Goal: Information Seeking & Learning: Learn about a topic

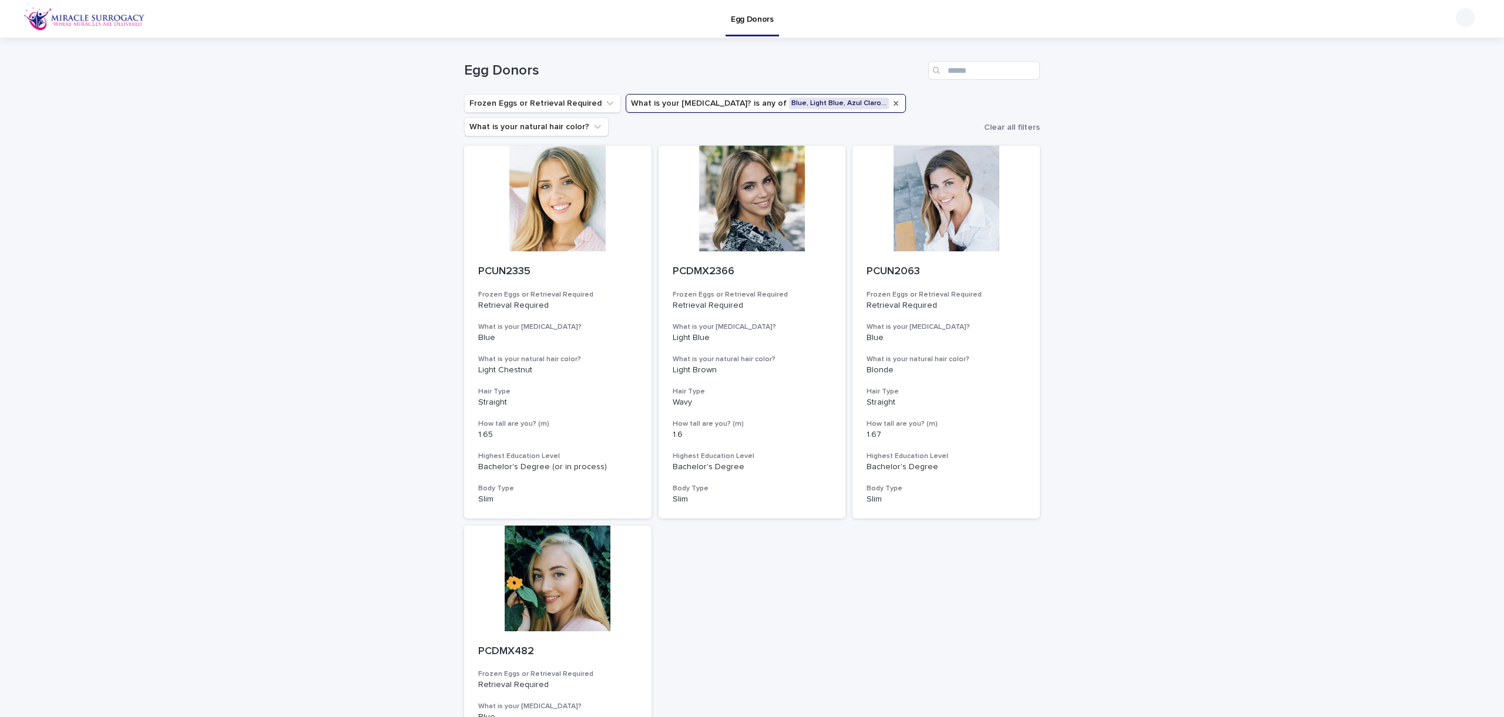
click at [891, 101] on icon "What is your eye color?" at bounding box center [895, 103] width 9 height 9
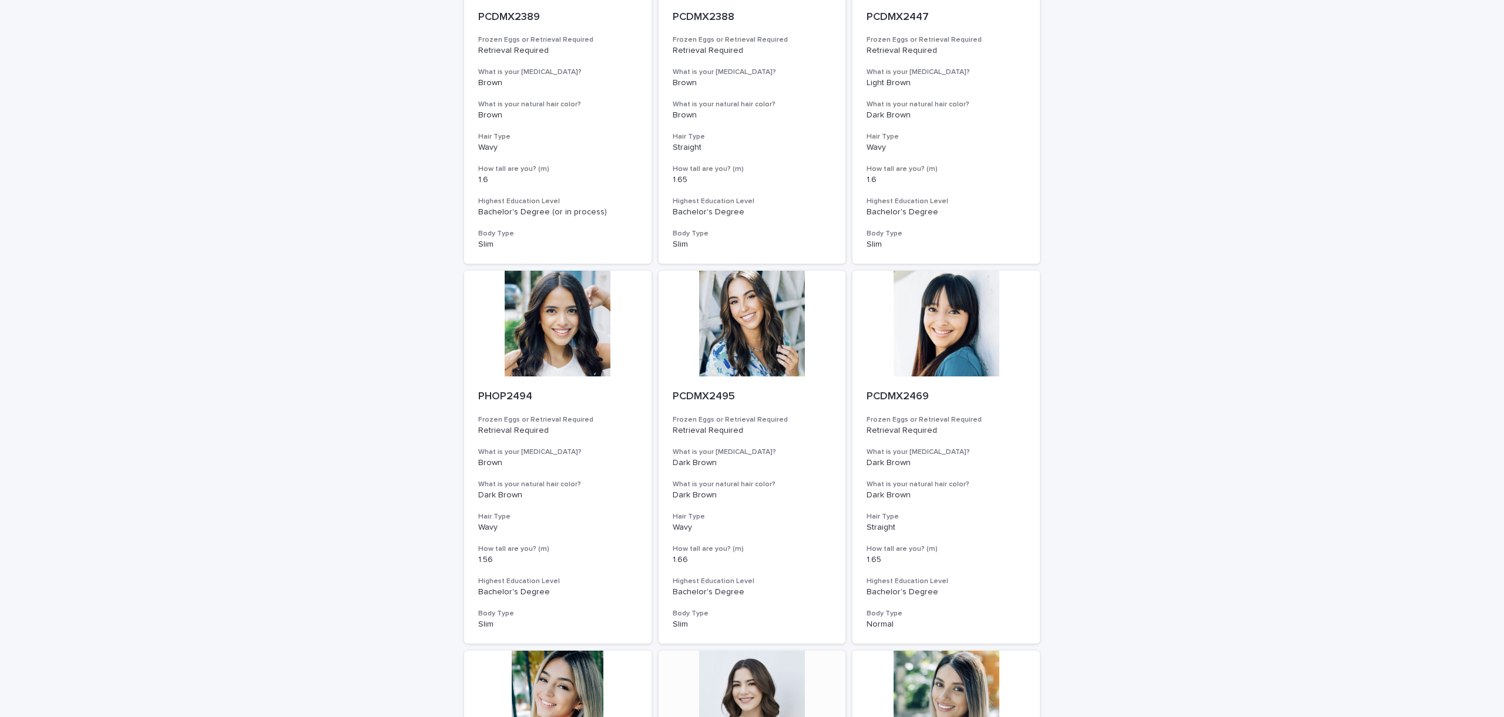
scroll to position [1039, 0]
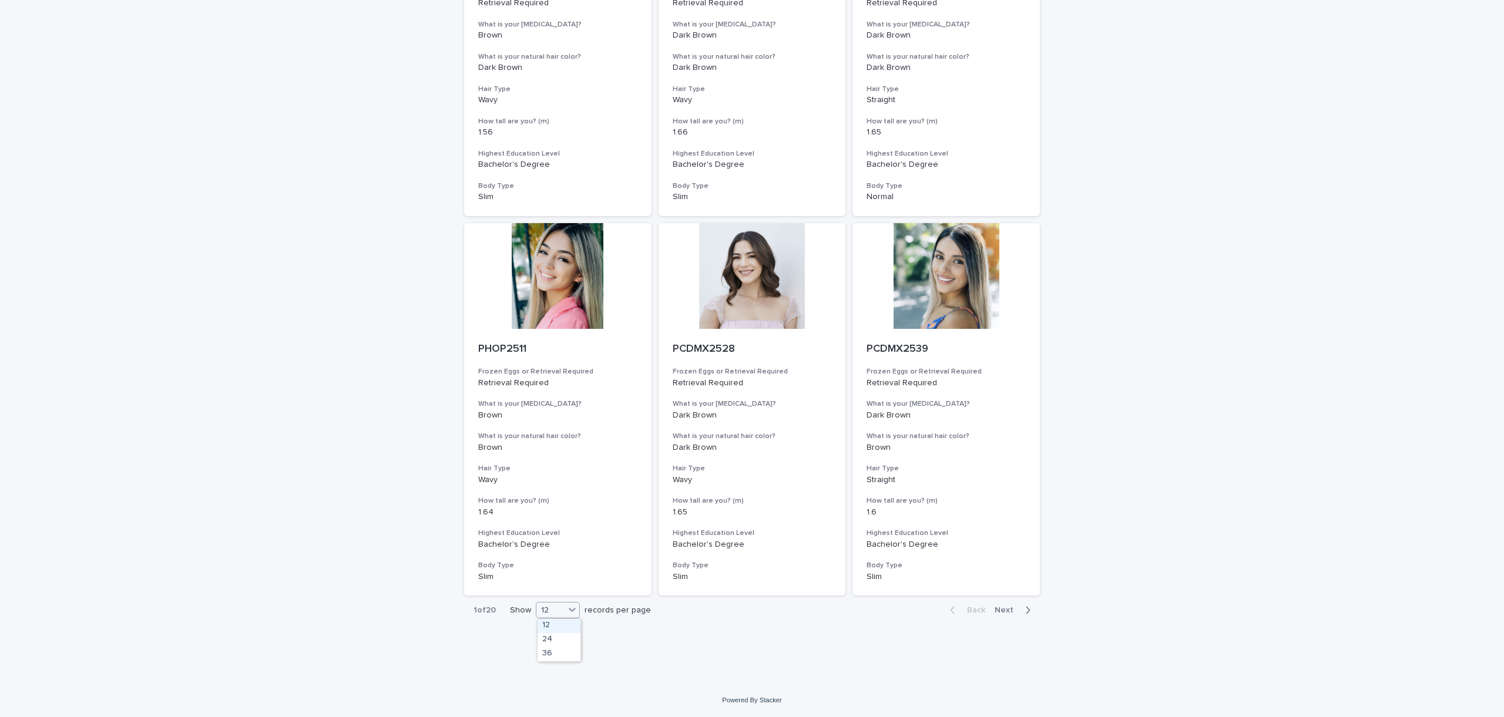
click at [579, 609] on div at bounding box center [572, 610] width 14 height 14
click at [557, 660] on div "36" at bounding box center [559, 654] width 43 height 14
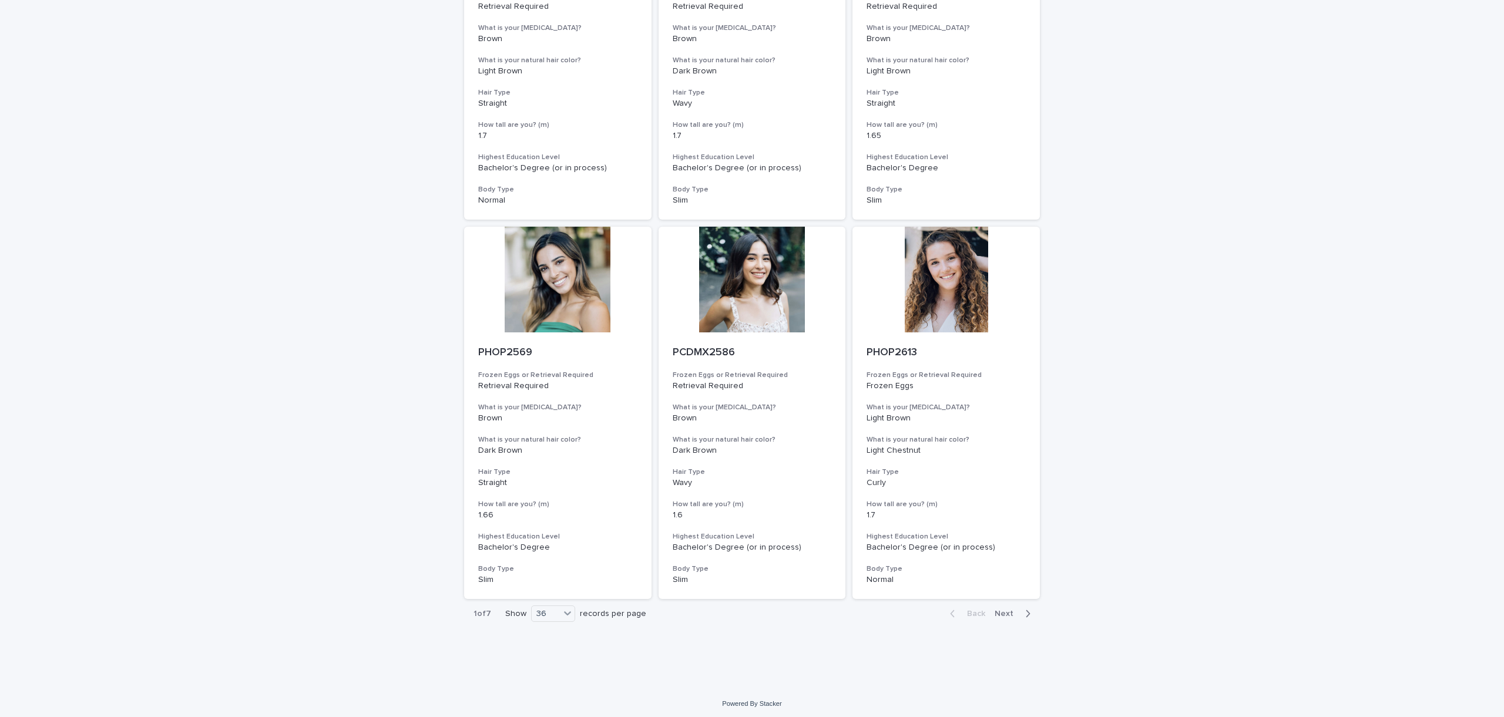
scroll to position [4079, 0]
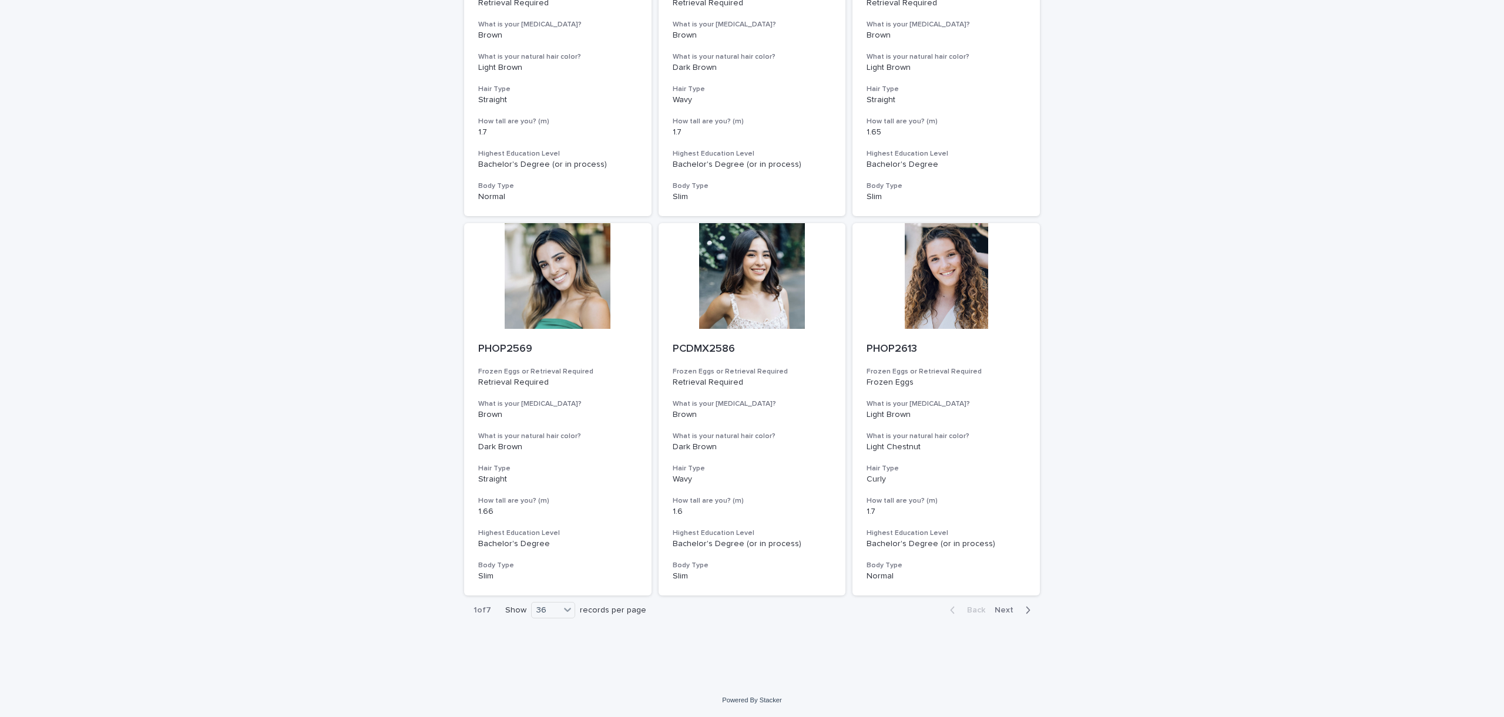
click at [1010, 611] on span "Next" at bounding box center [1008, 610] width 26 height 8
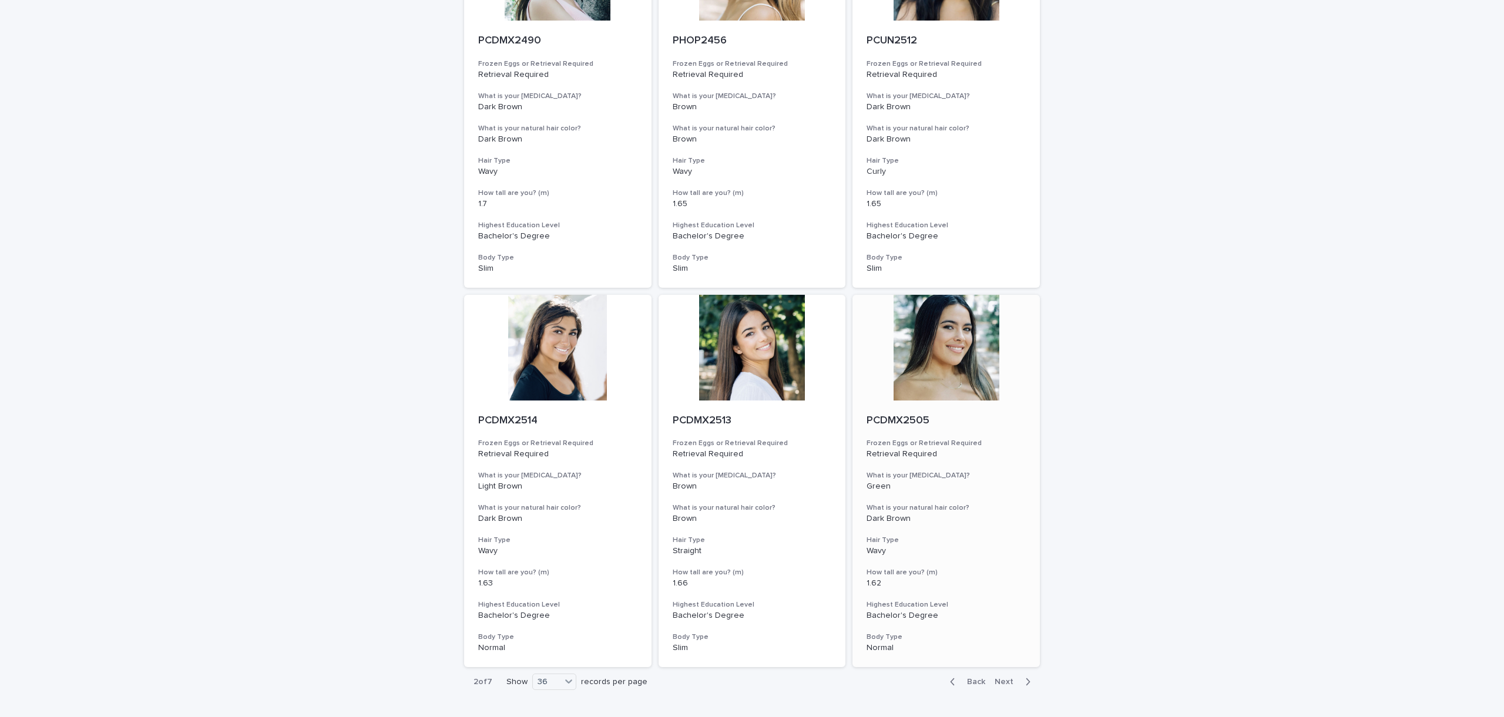
scroll to position [4079, 0]
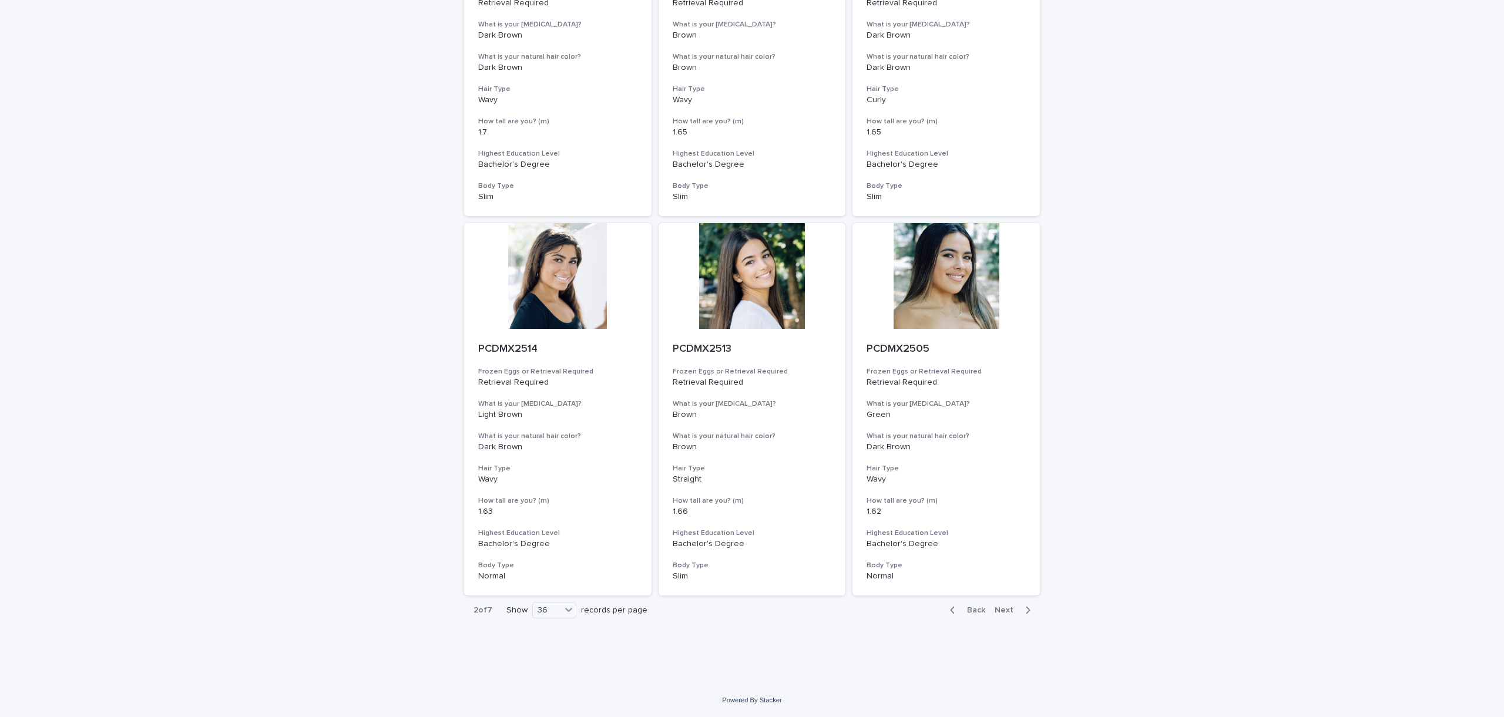
click at [1028, 612] on icon "button" at bounding box center [1028, 610] width 4 height 7
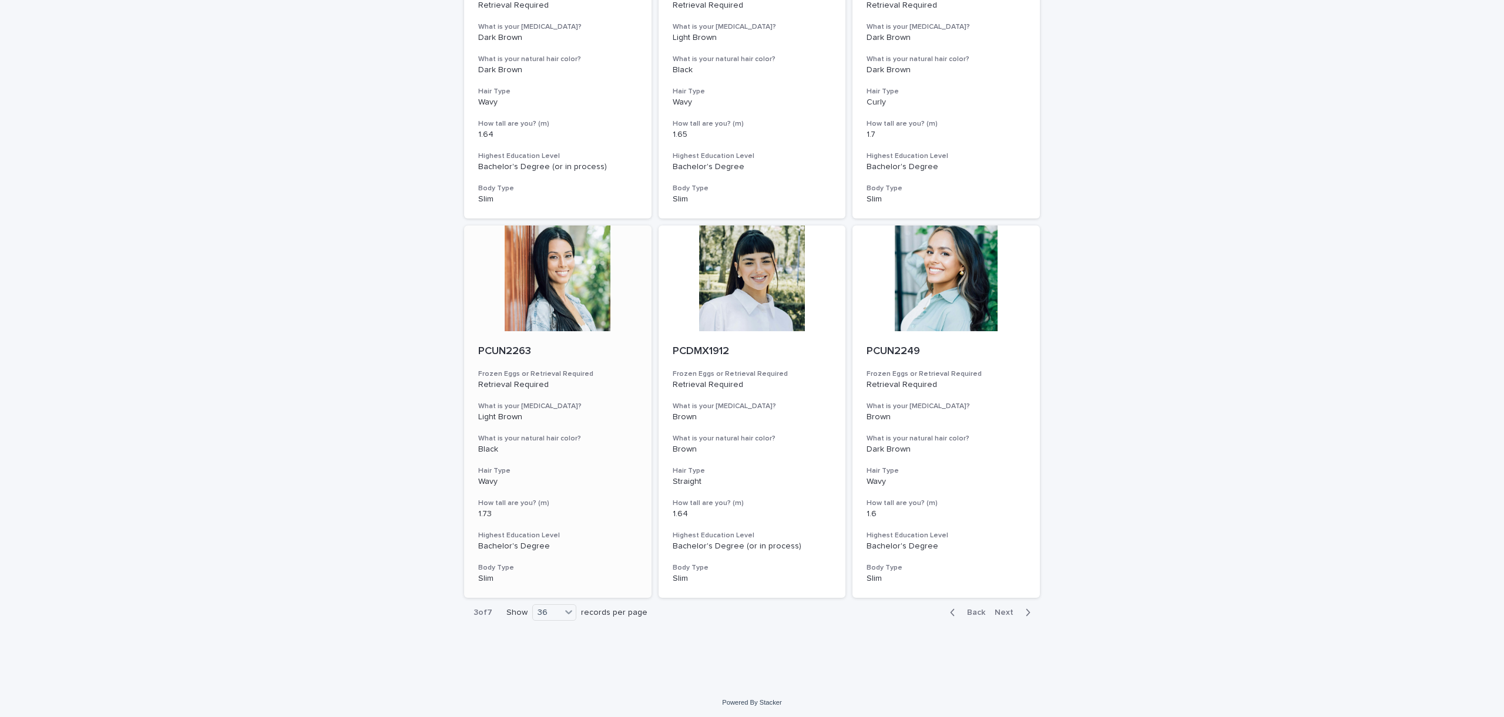
scroll to position [4079, 0]
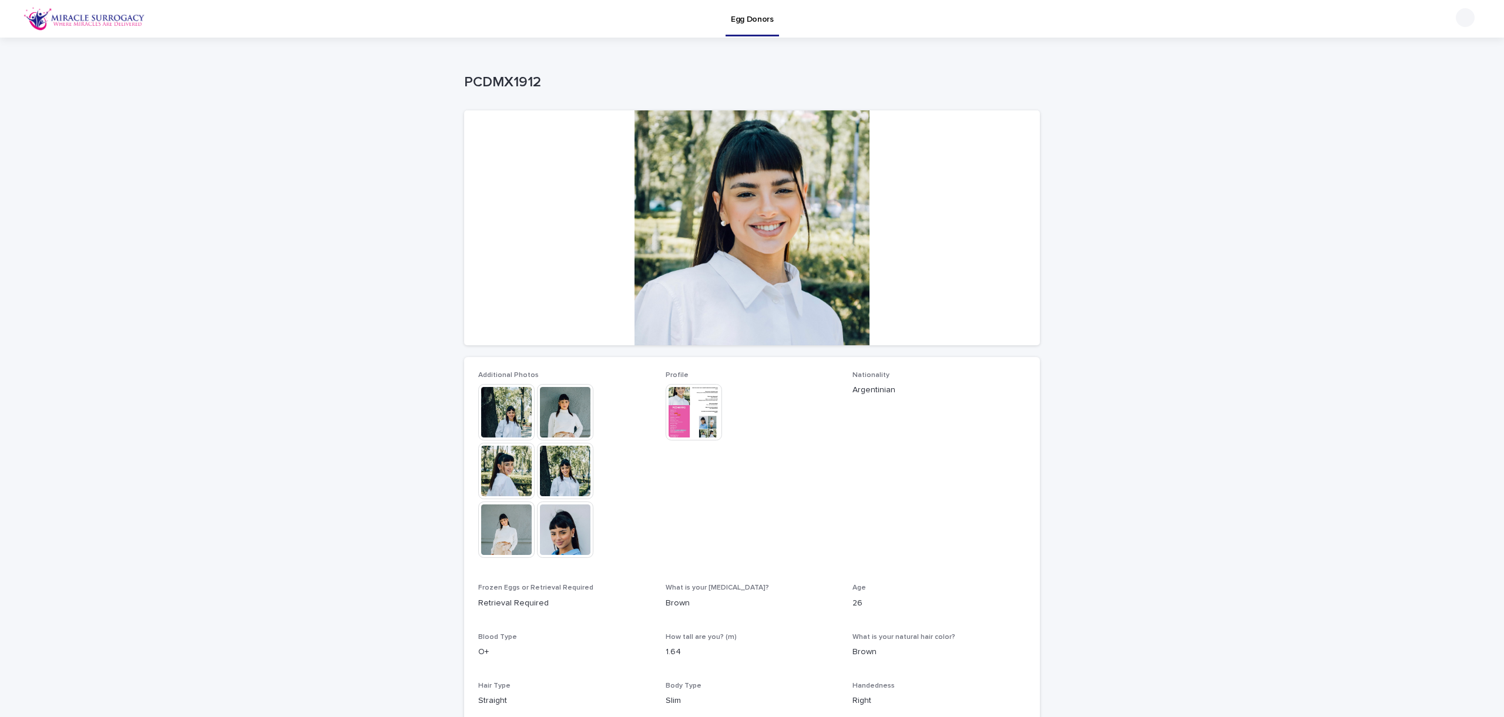
click at [570, 434] on img at bounding box center [565, 412] width 56 height 56
